Goal: Book appointment/travel/reservation

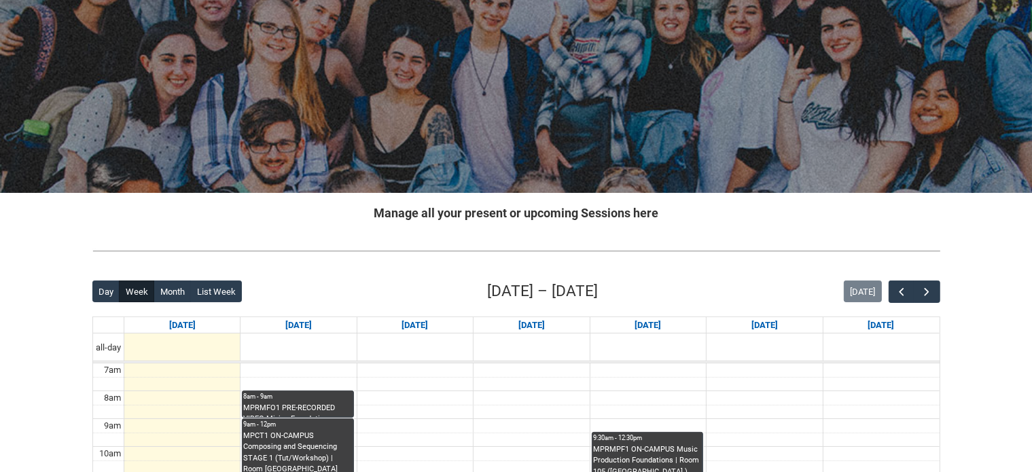
scroll to position [78, 0]
click at [932, 289] on span "button" at bounding box center [927, 293] width 14 height 14
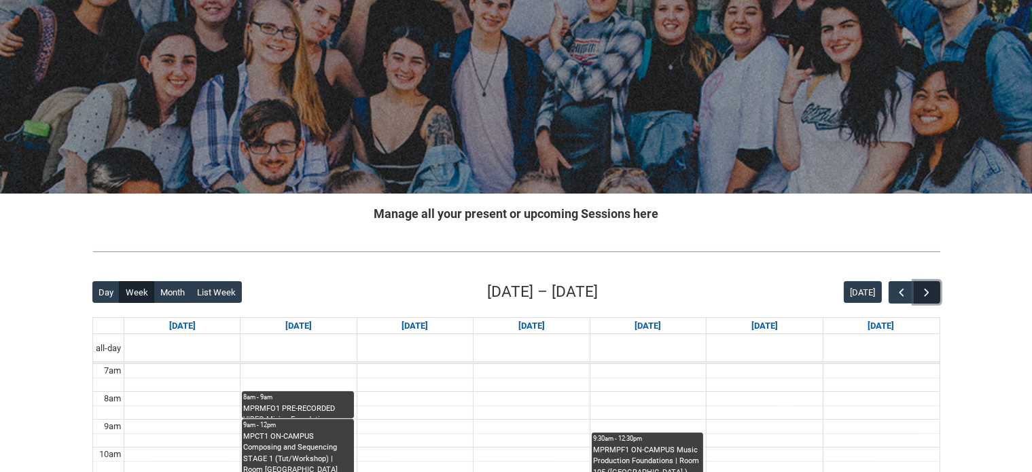
click at [932, 289] on span "button" at bounding box center [927, 293] width 14 height 14
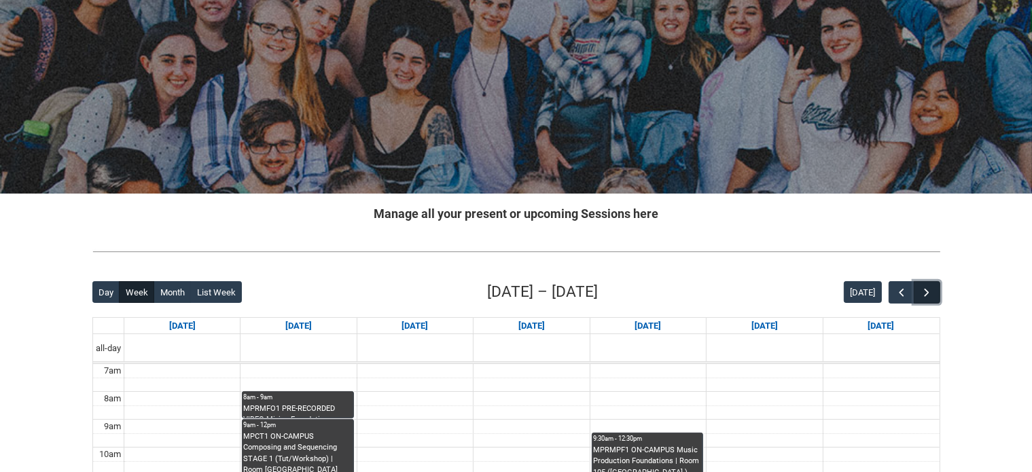
click at [932, 289] on span "button" at bounding box center [927, 293] width 14 height 14
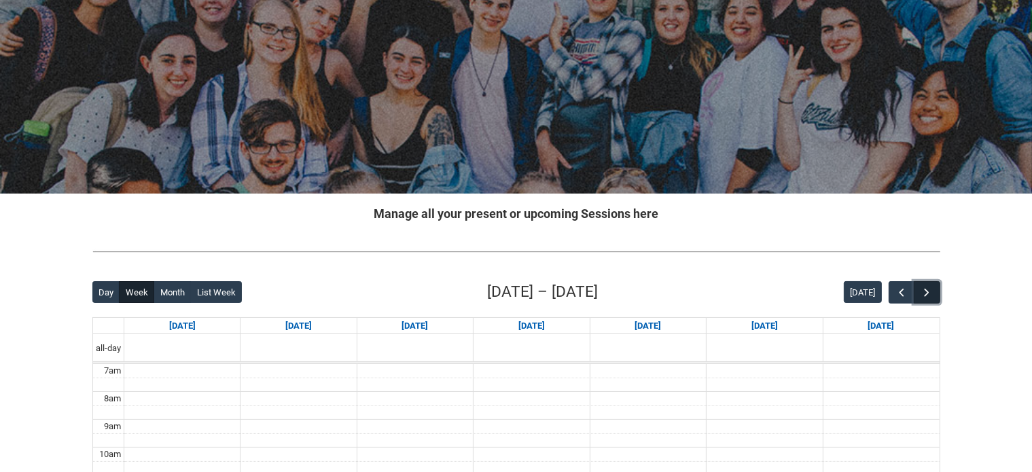
click at [932, 289] on span "button" at bounding box center [927, 293] width 14 height 14
click at [882, 295] on button "[DATE]" at bounding box center [863, 292] width 38 height 22
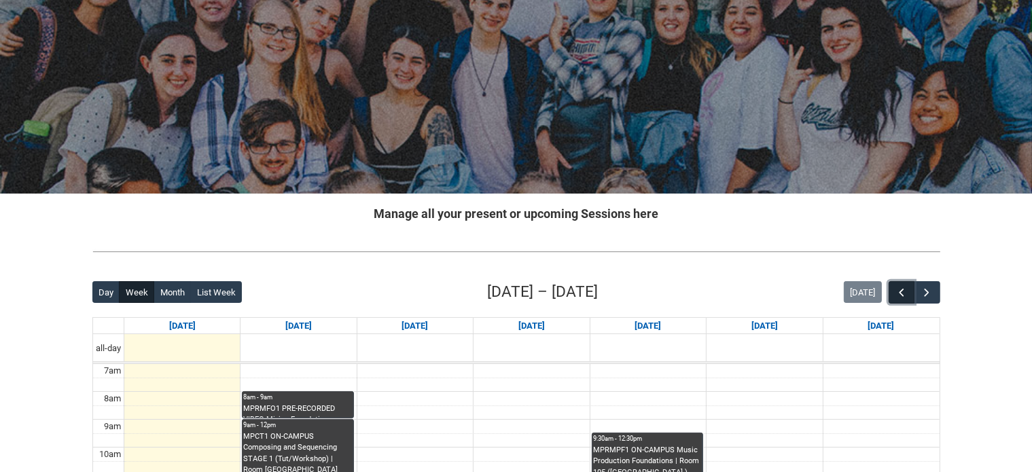
click at [904, 291] on span "button" at bounding box center [902, 293] width 14 height 14
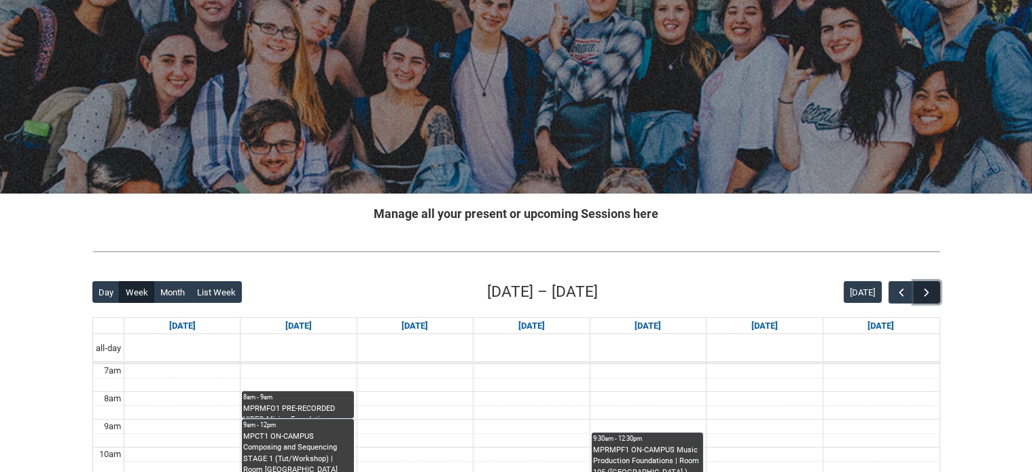
click at [933, 290] on span "button" at bounding box center [927, 293] width 14 height 14
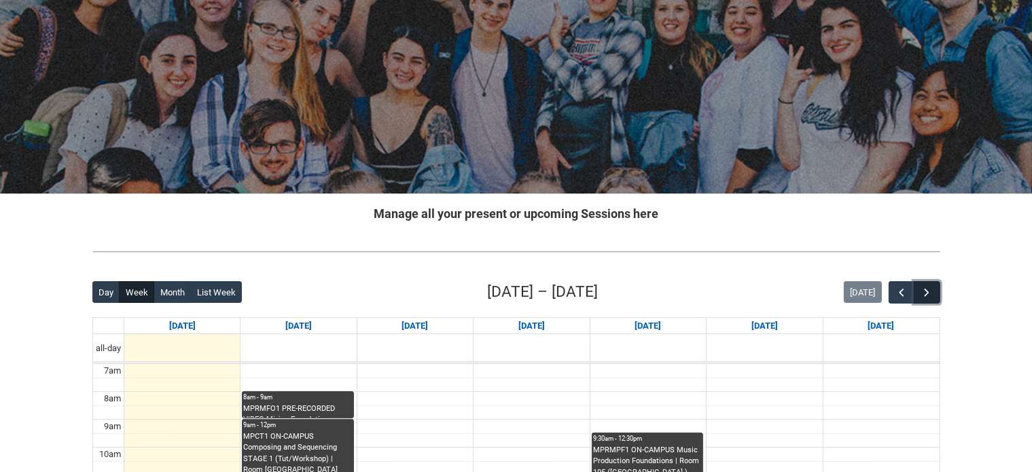
click at [933, 290] on span "button" at bounding box center [927, 293] width 14 height 14
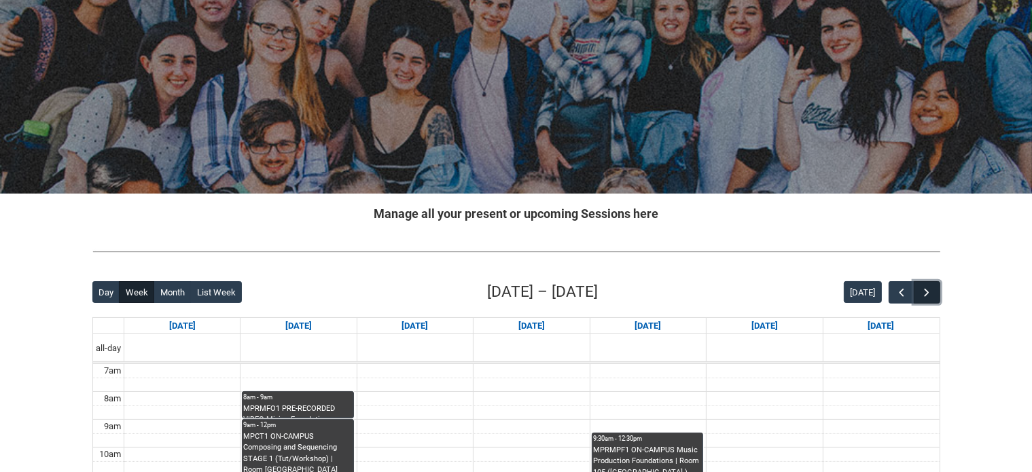
click at [933, 290] on span "button" at bounding box center [927, 293] width 14 height 14
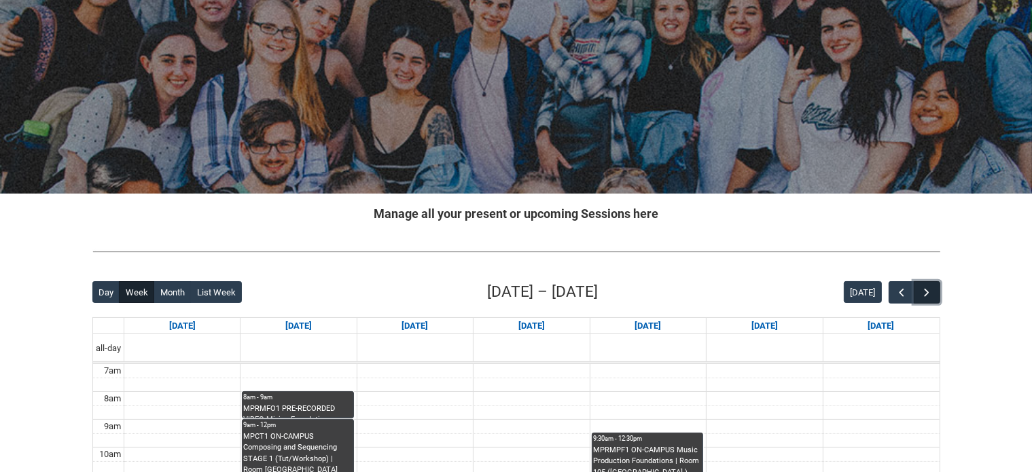
click at [933, 290] on span "button" at bounding box center [927, 293] width 14 height 14
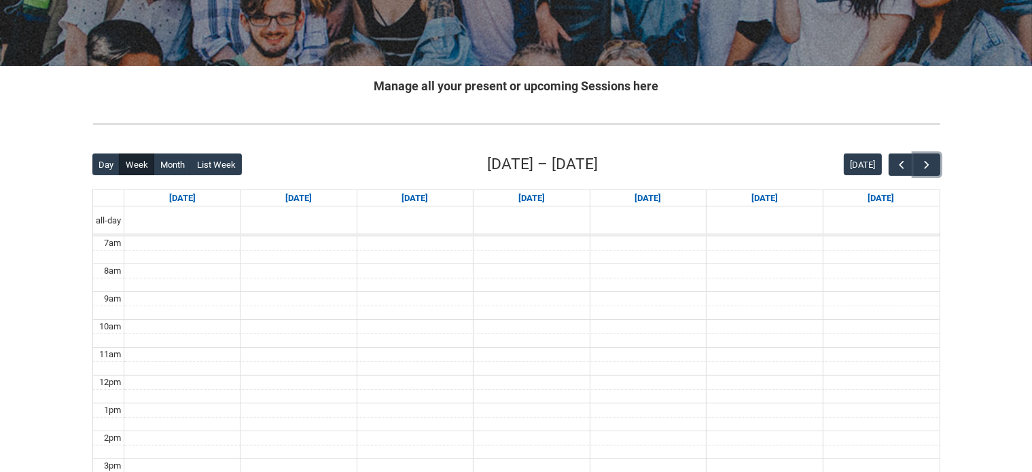
scroll to position [214, 0]
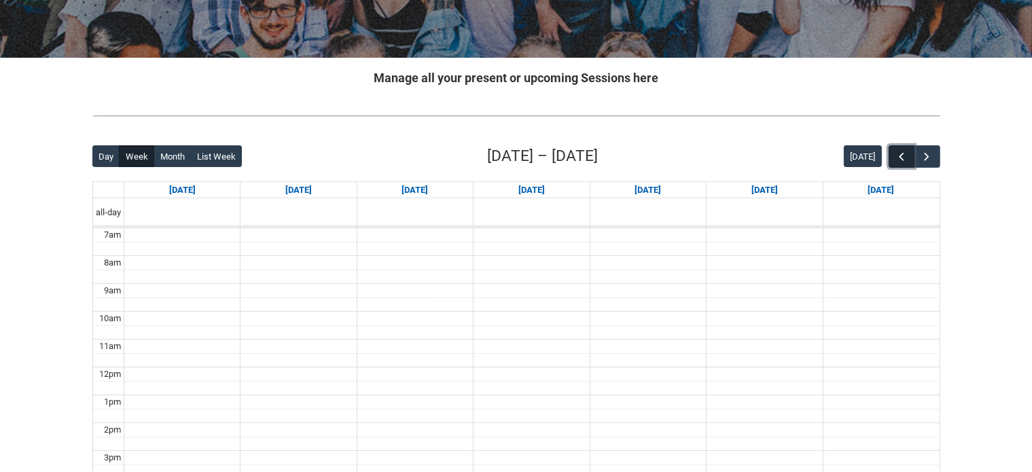
click at [907, 154] on span "button" at bounding box center [902, 157] width 14 height 14
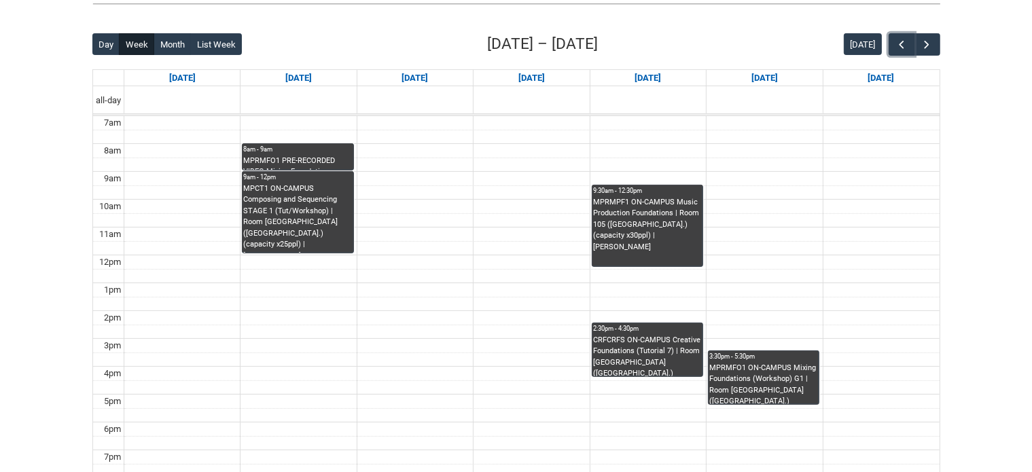
scroll to position [350, 0]
